Goal: Task Accomplishment & Management: Use online tool/utility

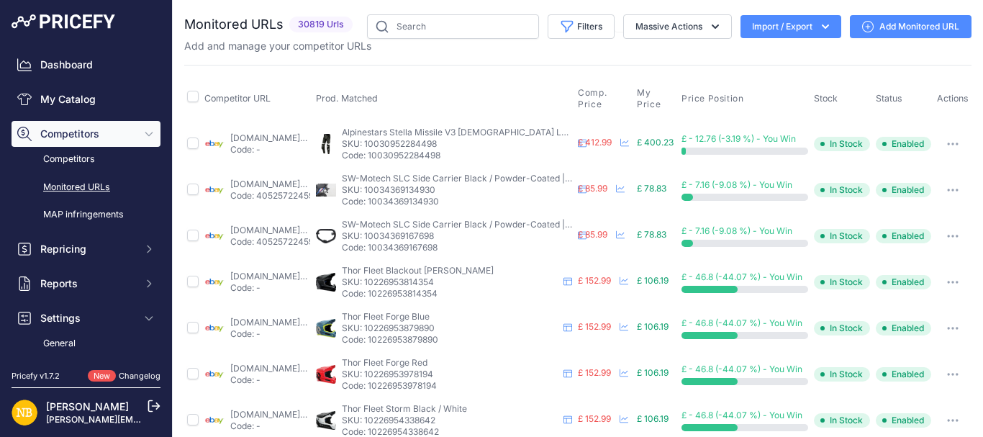
scroll to position [144, 0]
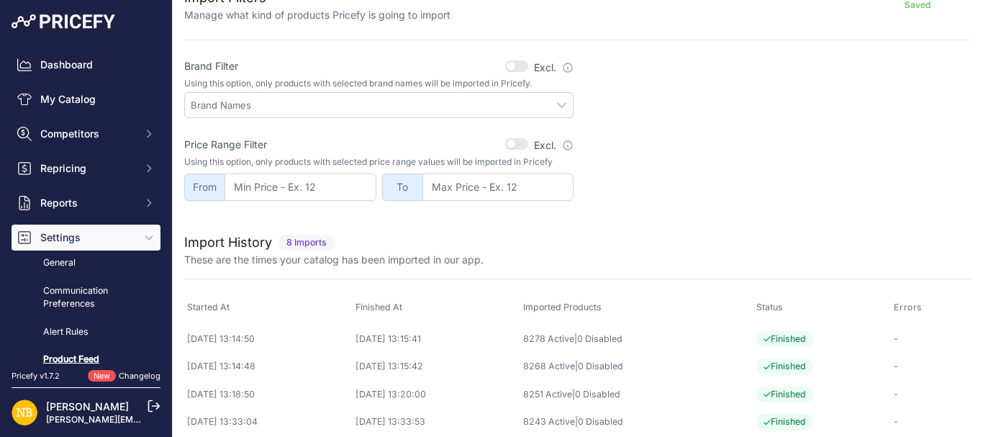
scroll to position [462, 0]
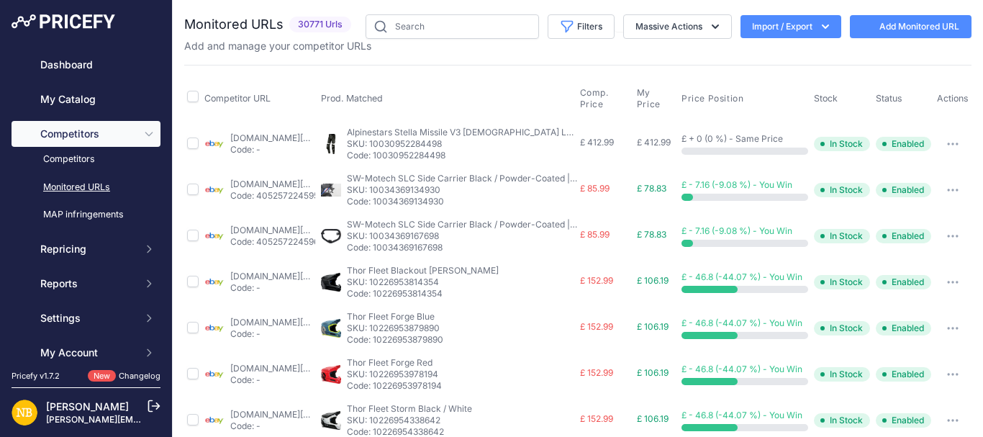
click at [772, 27] on button "Import / Export" at bounding box center [790, 26] width 101 height 23
click at [771, 53] on span "Import" at bounding box center [779, 57] width 27 height 12
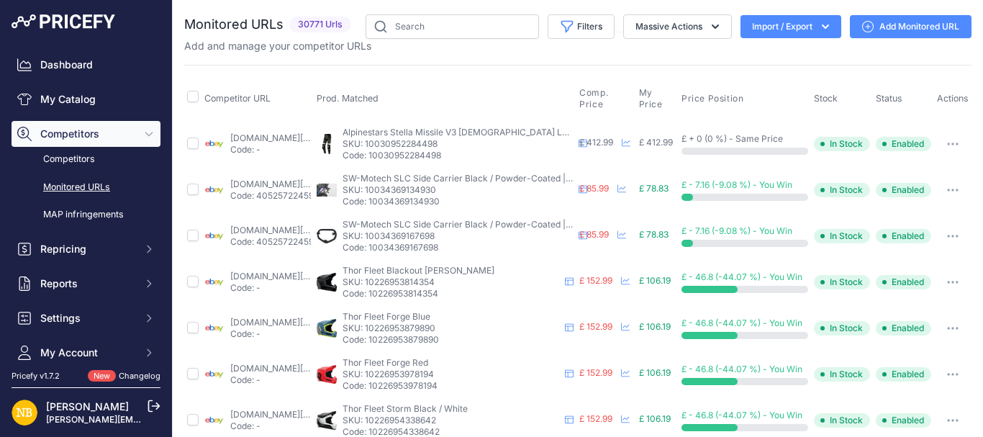
click at [786, 30] on button "Import / Export" at bounding box center [790, 26] width 101 height 23
click at [767, 50] on div "Import" at bounding box center [789, 57] width 115 height 26
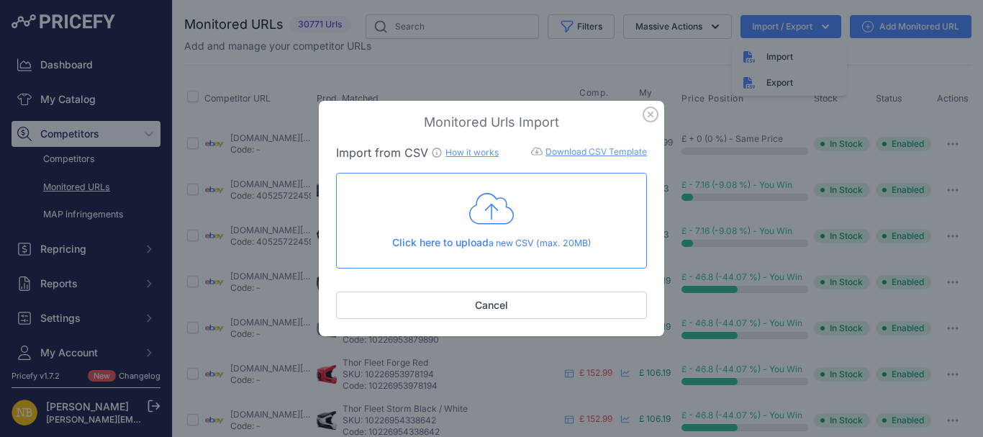
click at [484, 213] on icon at bounding box center [491, 209] width 45 height 36
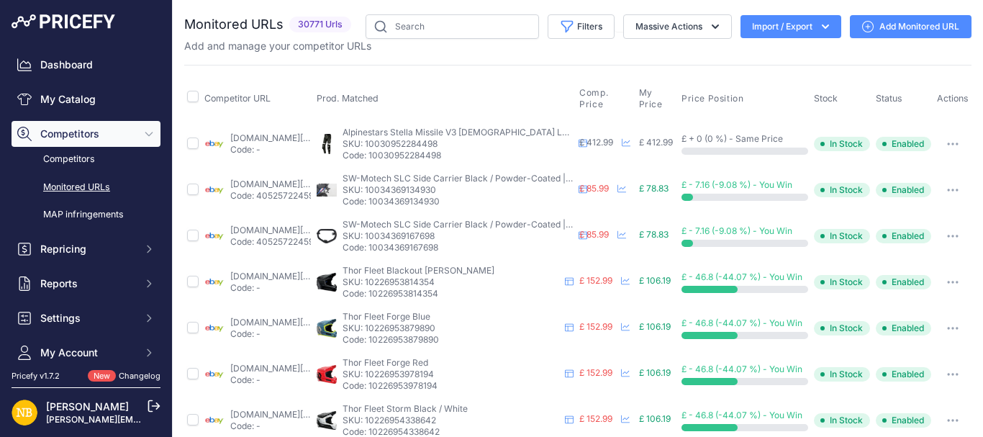
click at [762, 36] on button "Import / Export" at bounding box center [790, 26] width 101 height 23
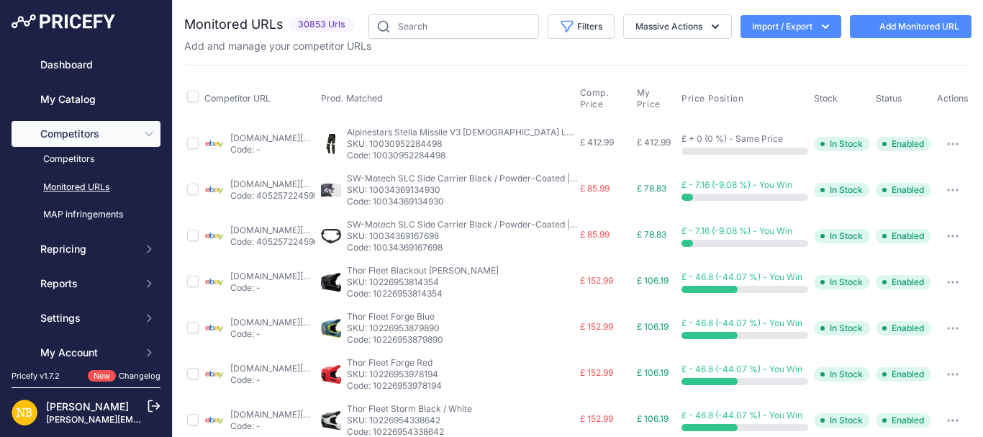
click at [589, 28] on button "Filters" at bounding box center [581, 26] width 67 height 24
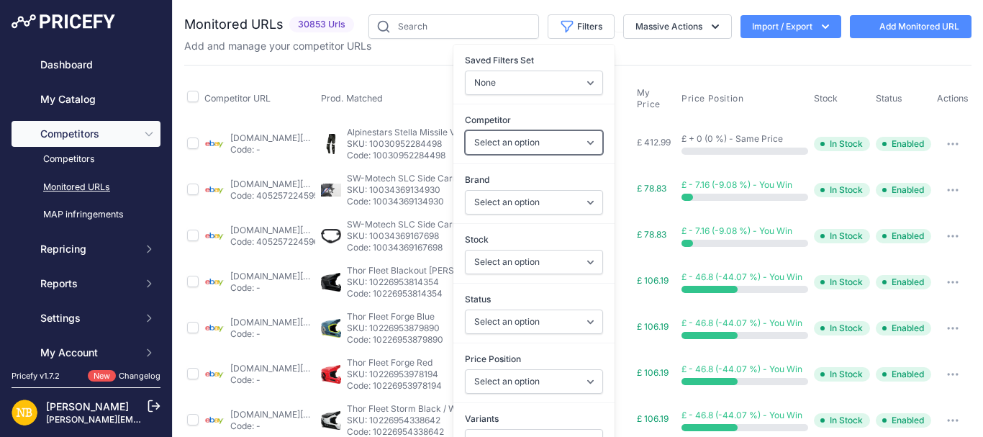
click at [512, 142] on select "Select an option [DOMAIN_NAME] [DOMAIN_NAME] [DOMAIN_NAME] [DOMAIN_NAME] [DOMAI…" at bounding box center [534, 142] width 138 height 24
select select "4343"
click at [465, 130] on select "Select an option [DOMAIN_NAME] [DOMAIN_NAME] [DOMAIN_NAME] [DOMAIN_NAME] [DOMAI…" at bounding box center [534, 142] width 138 height 24
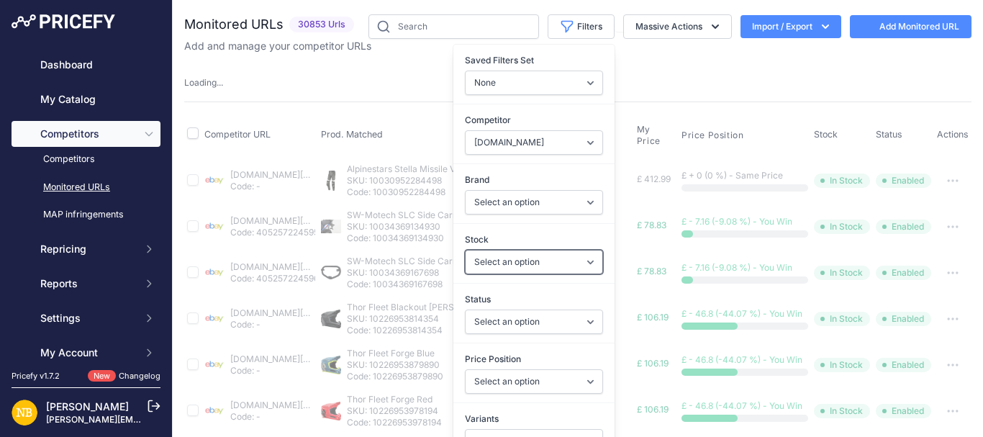
click at [471, 263] on select "Select an option In Stock Out Of Stock" at bounding box center [534, 262] width 138 height 24
click at [477, 319] on select "Select an option Enabled Disabled In progress Scraping Failed Not Found Missing…" at bounding box center [534, 321] width 138 height 24
select select "2"
click at [465, 309] on select "Select an option Enabled Disabled In progress Scraping Failed Not Found Missing…" at bounding box center [534, 321] width 138 height 24
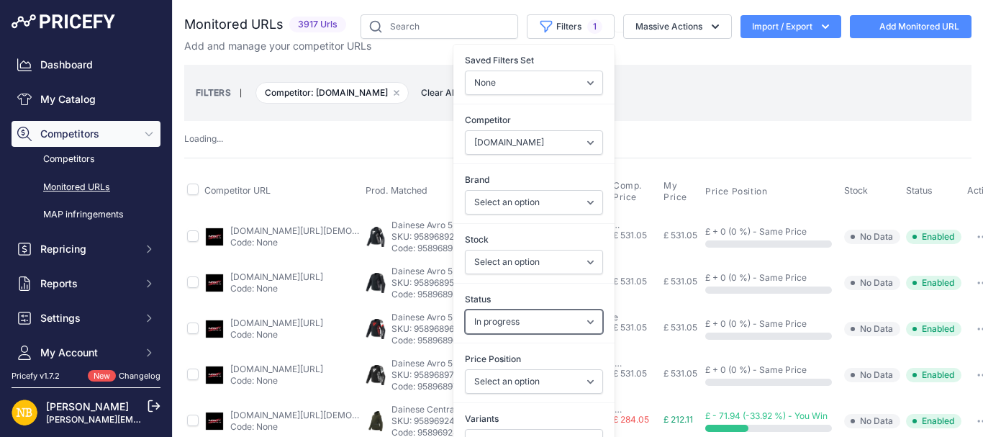
select select "4343"
select select
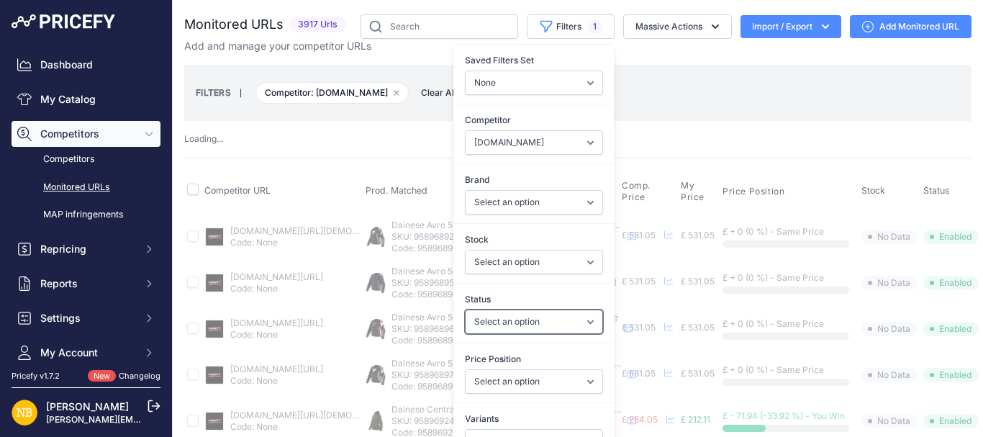
click at [465, 315] on select "Select an option Enabled Disabled In progress Scraping Failed Not Found Missing…" at bounding box center [534, 321] width 138 height 24
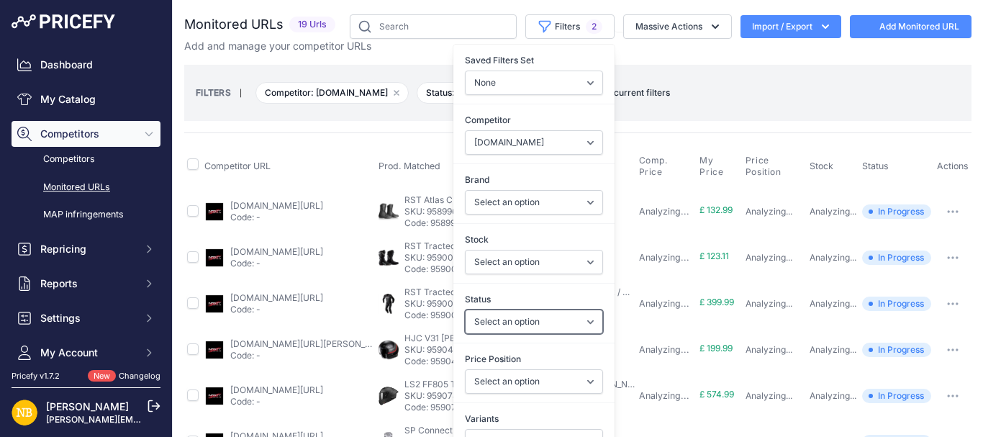
select select "2"
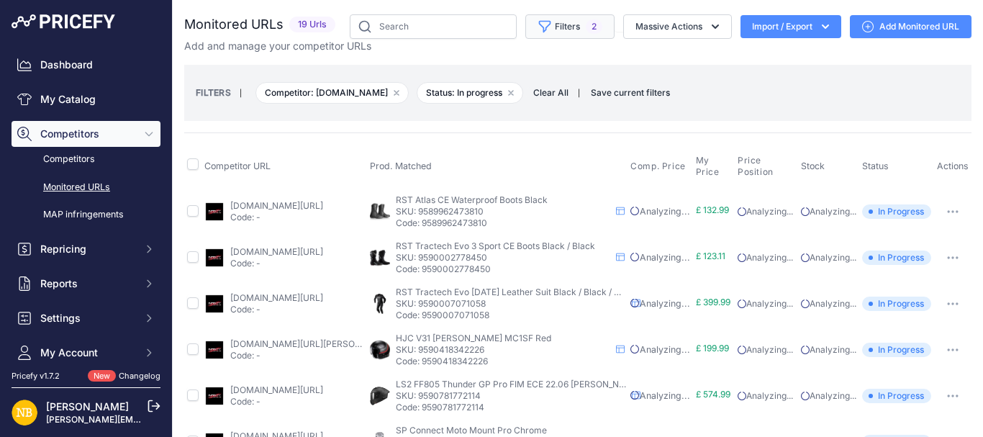
click at [540, 19] on button "Filters 2" at bounding box center [569, 26] width 89 height 24
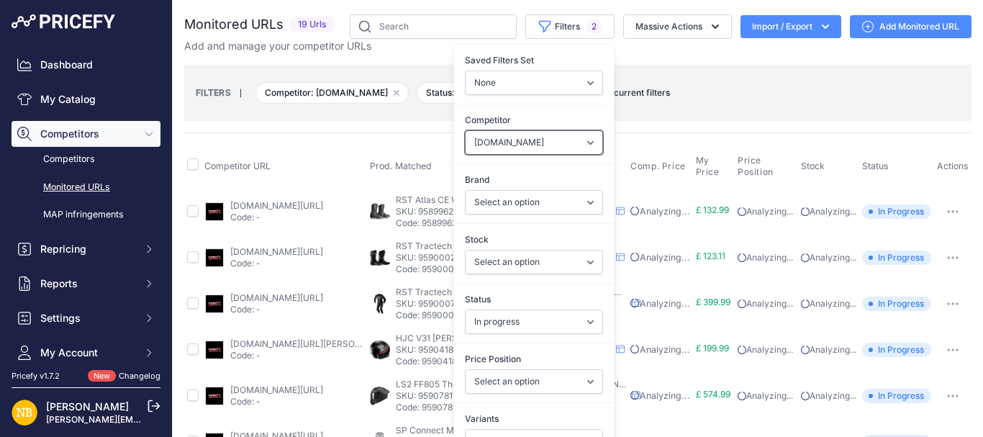
click at [486, 145] on select "Select an option [DOMAIN_NAME] [DOMAIN_NAME] [DOMAIN_NAME] [DOMAIN_NAME] [DOMAI…" at bounding box center [534, 142] width 138 height 24
select select "3972"
click at [465, 130] on select "Select an option [DOMAIN_NAME] [DOMAIN_NAME] [DOMAIN_NAME] [DOMAIN_NAME] [DOMAI…" at bounding box center [534, 142] width 138 height 24
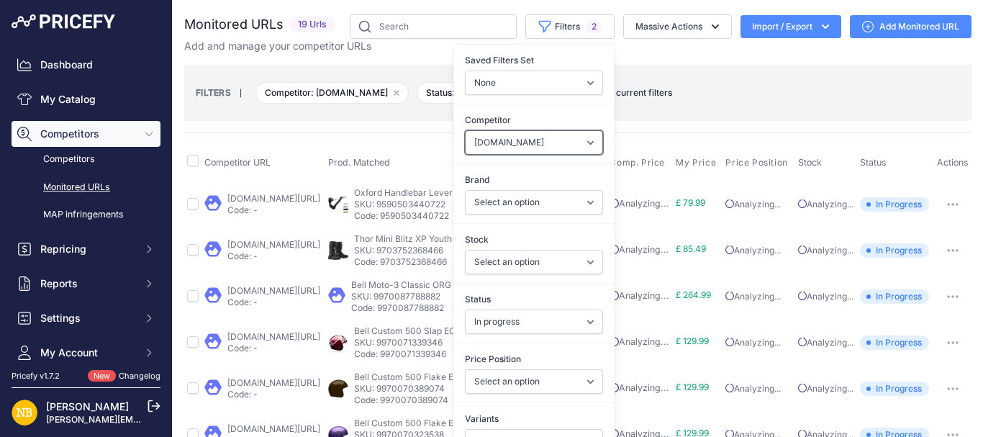
click at [481, 134] on select "Select an option [DOMAIN_NAME] [DOMAIN_NAME] [DOMAIN_NAME] [DOMAIN_NAME] [DOMAI…" at bounding box center [534, 142] width 138 height 24
select select "4342"
click at [465, 130] on select "Select an option [DOMAIN_NAME] [DOMAIN_NAME] [DOMAIN_NAME] [DOMAIN_NAME] [DOMAI…" at bounding box center [534, 142] width 138 height 24
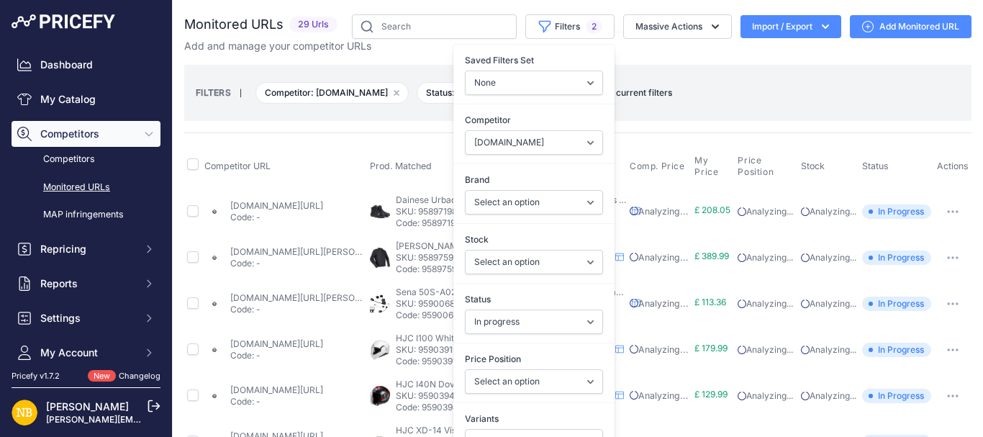
click at [227, 115] on div "FILTERS | Competitor: [DOMAIN_NAME] Remove filter option Status: In progress Re…" at bounding box center [577, 93] width 787 height 56
